Goal: Transaction & Acquisition: Obtain resource

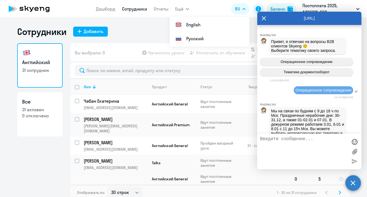
select select "30"
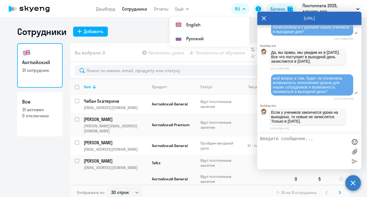
click at [266, 18] on icon at bounding box center [264, 18] width 4 height 13
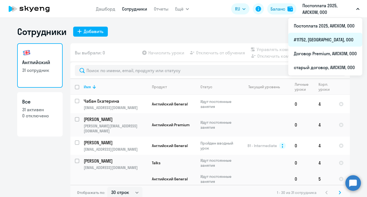
click at [328, 37] on li "#11752, [GEOGRAPHIC_DATA], ООО" at bounding box center [325, 40] width 74 height 14
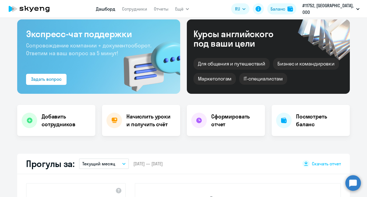
scroll to position [25, 0]
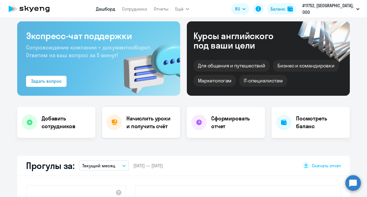
click at [147, 121] on h4 "Начислить уроки и получить счёт" at bounding box center [150, 123] width 48 height 16
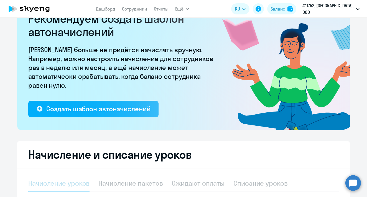
select select "10"
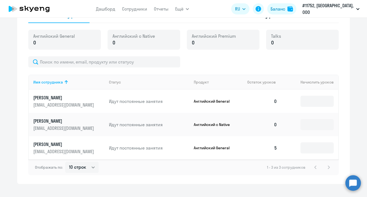
scroll to position [196, 0]
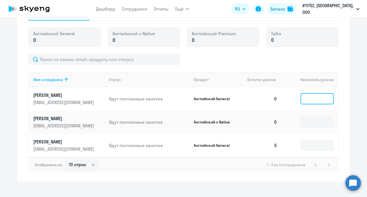
click at [316, 98] on input at bounding box center [317, 98] width 33 height 11
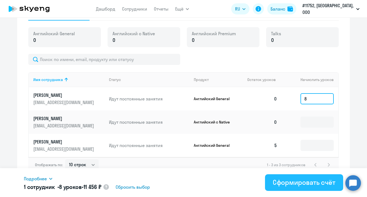
type input "8"
click at [296, 187] on button "Сформировать счёт" at bounding box center [304, 182] width 78 height 17
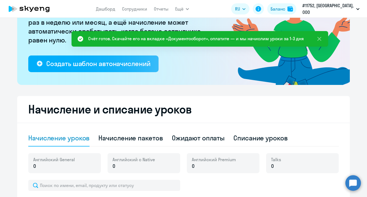
scroll to position [55, 0]
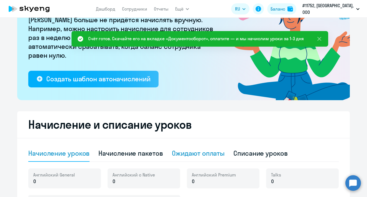
click at [198, 149] on div "Ожидают оплаты" at bounding box center [198, 153] width 53 height 9
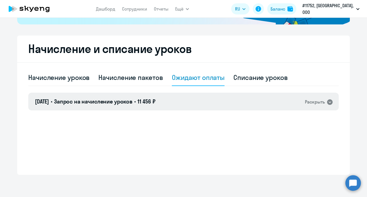
scroll to position [131, 0]
click at [335, 102] on div "[DATE] • Запрос на начисление уроков • 11 456 ₽ Раскрыть" at bounding box center [183, 102] width 311 height 18
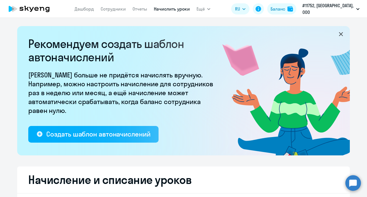
select select "10"
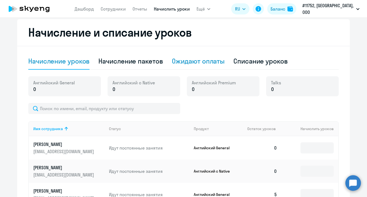
click at [196, 62] on div "Ожидают оплаты" at bounding box center [198, 61] width 53 height 9
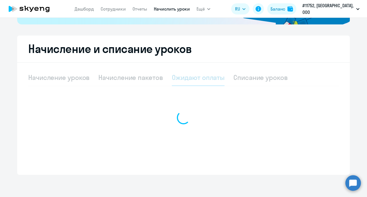
scroll to position [131, 0]
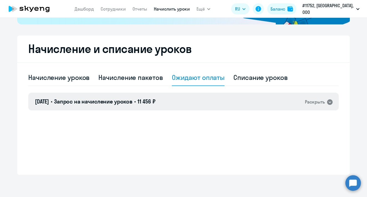
click at [293, 110] on div "[DATE] • Запрос на начисление уроков • 11 456 ₽ Раскрыть" at bounding box center [183, 102] width 311 height 18
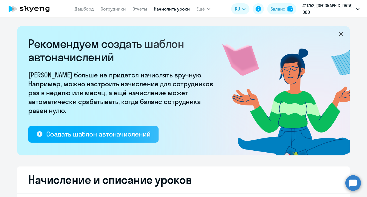
select select "10"
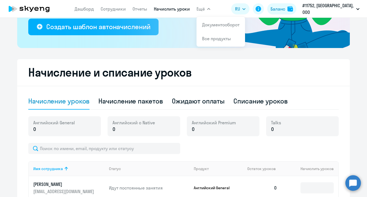
scroll to position [114, 0]
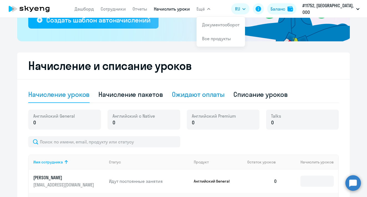
click at [190, 95] on div "Ожидают оплаты" at bounding box center [198, 94] width 53 height 9
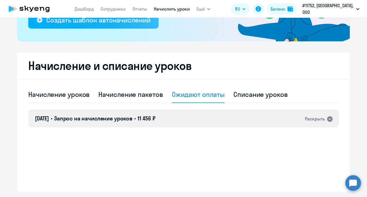
click at [235, 121] on div "[DATE] • Запрос на начисление уроков • 11 456 ₽ Раскрыть" at bounding box center [183, 119] width 311 height 18
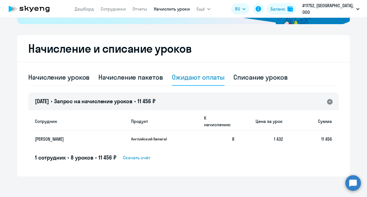
scroll to position [131, 0]
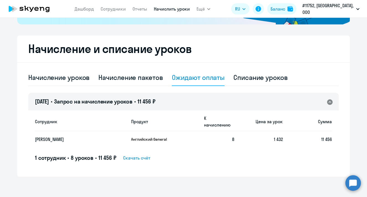
click at [146, 154] on span "Скачать счёт" at bounding box center [136, 157] width 27 height 7
